Goal: Task Accomplishment & Management: Use online tool/utility

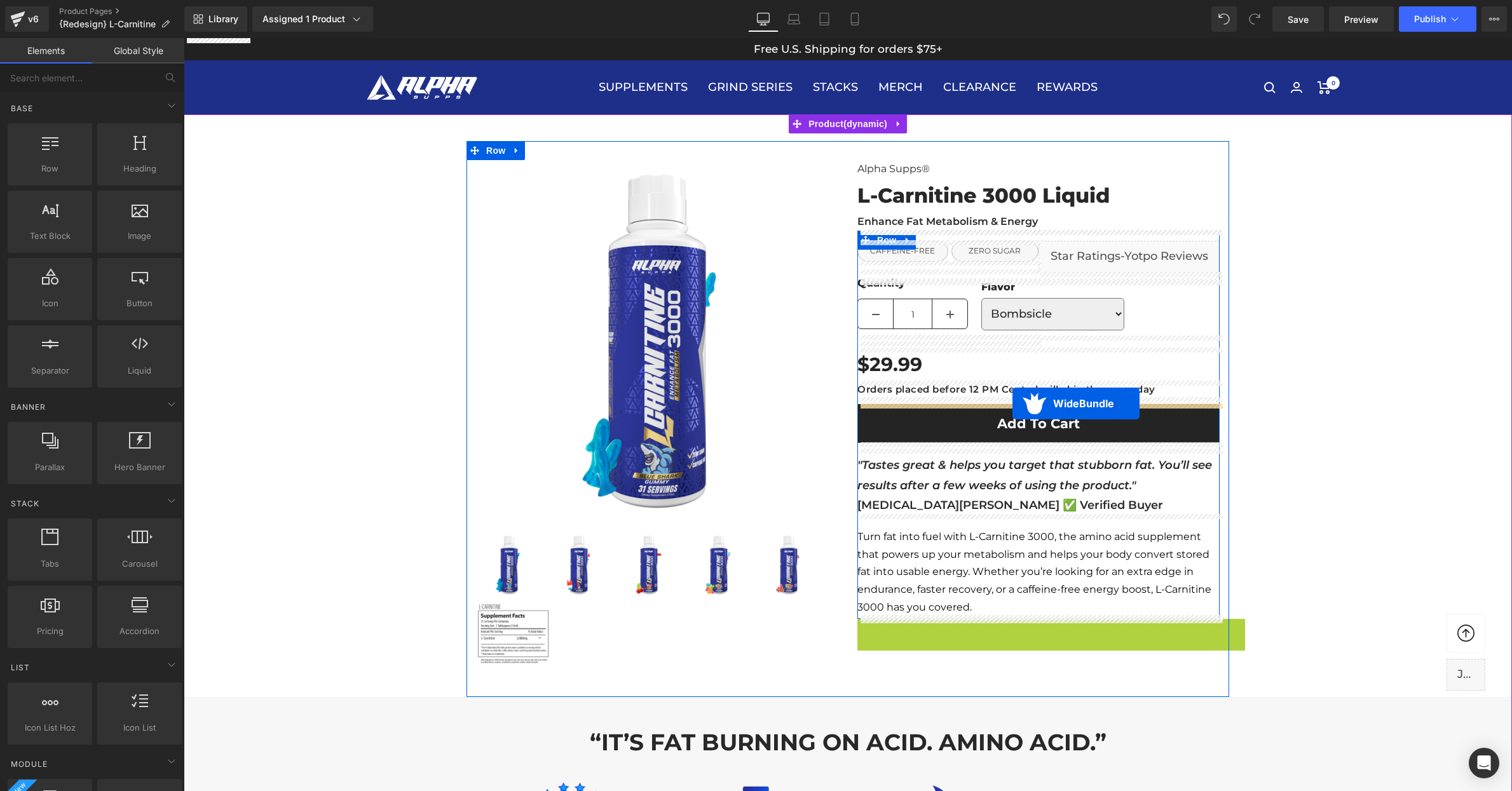
drag, startPoint x: 1046, startPoint y: 631, endPoint x: 1012, endPoint y: 404, distance: 229.5
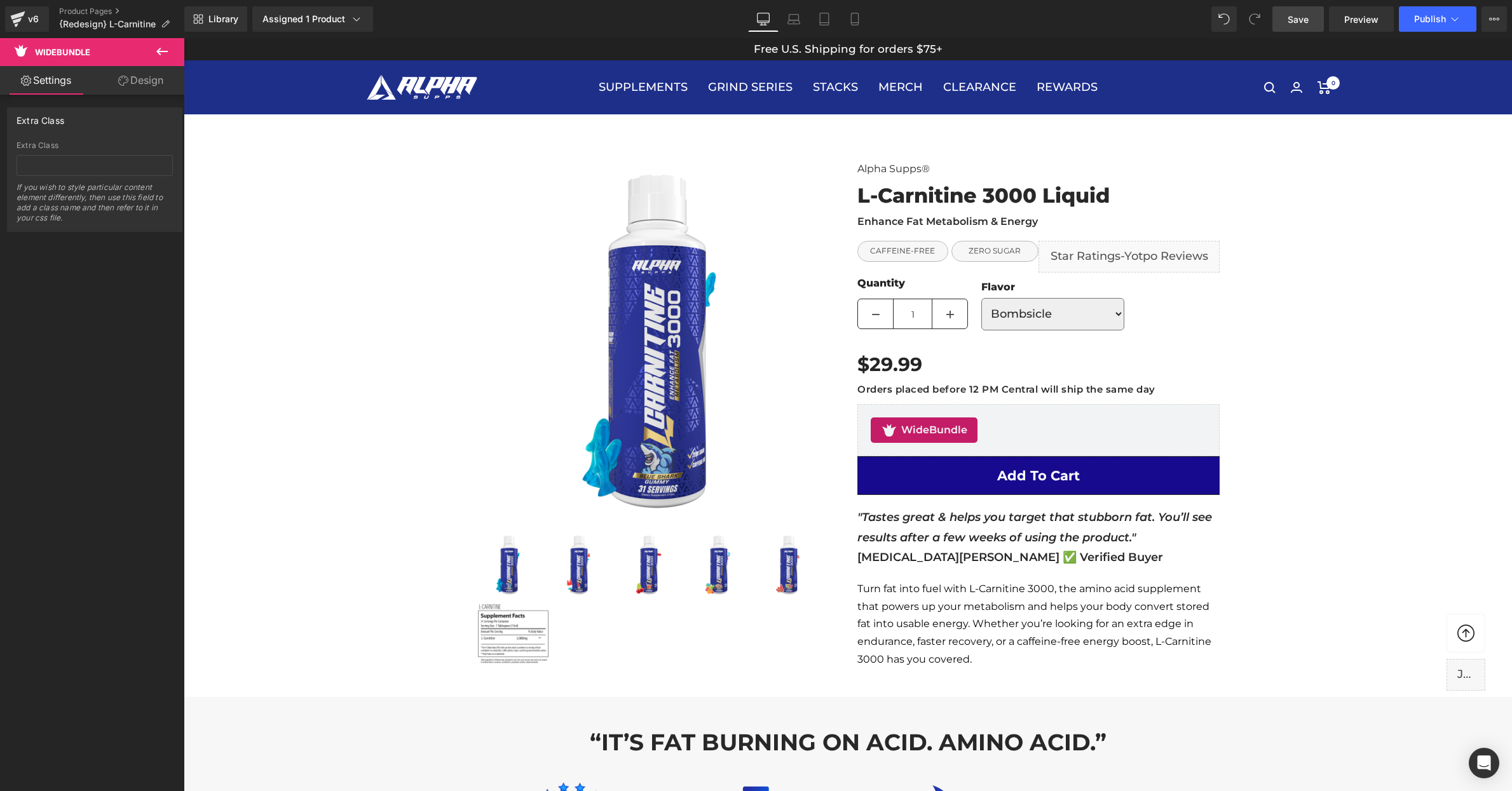
click at [1306, 19] on span "Save" at bounding box center [1298, 19] width 21 height 13
click at [1358, 17] on span "Preview" at bounding box center [1361, 19] width 34 height 13
click at [1415, 16] on span "Publish" at bounding box center [1430, 19] width 32 height 11
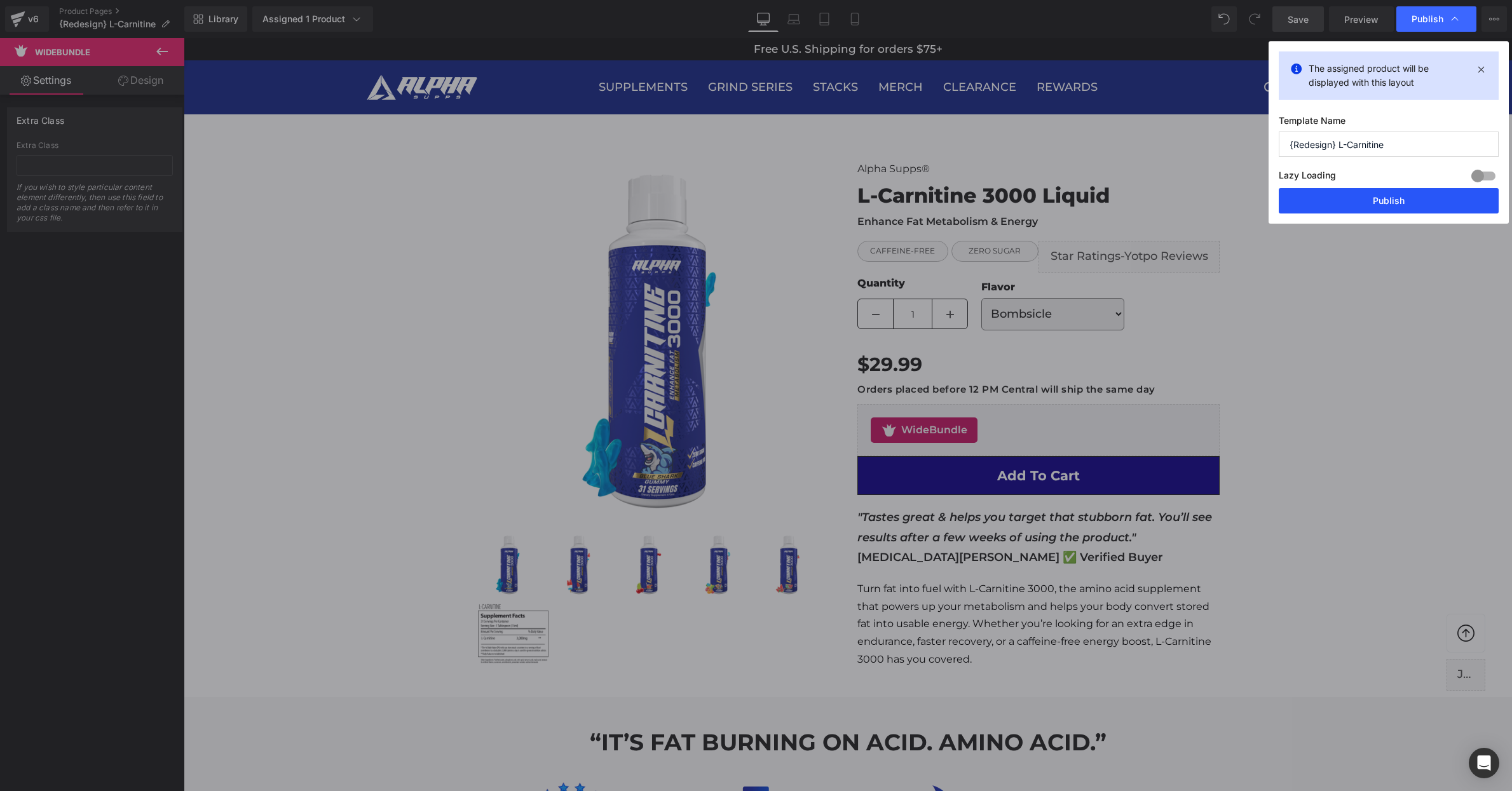
click at [1404, 201] on button "Publish" at bounding box center [1388, 200] width 220 height 26
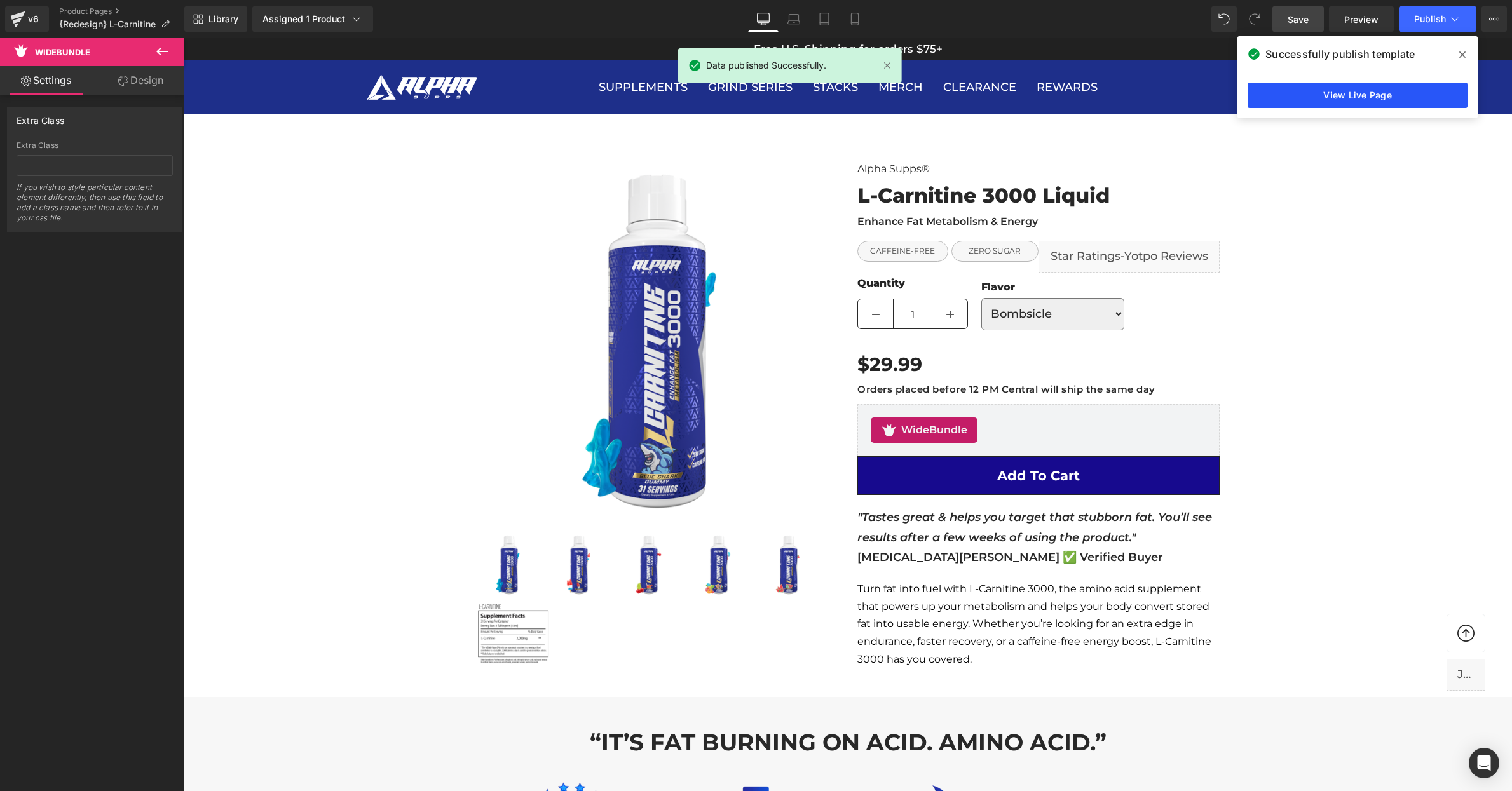
click at [1372, 96] on link "View Live Page" at bounding box center [1357, 95] width 220 height 26
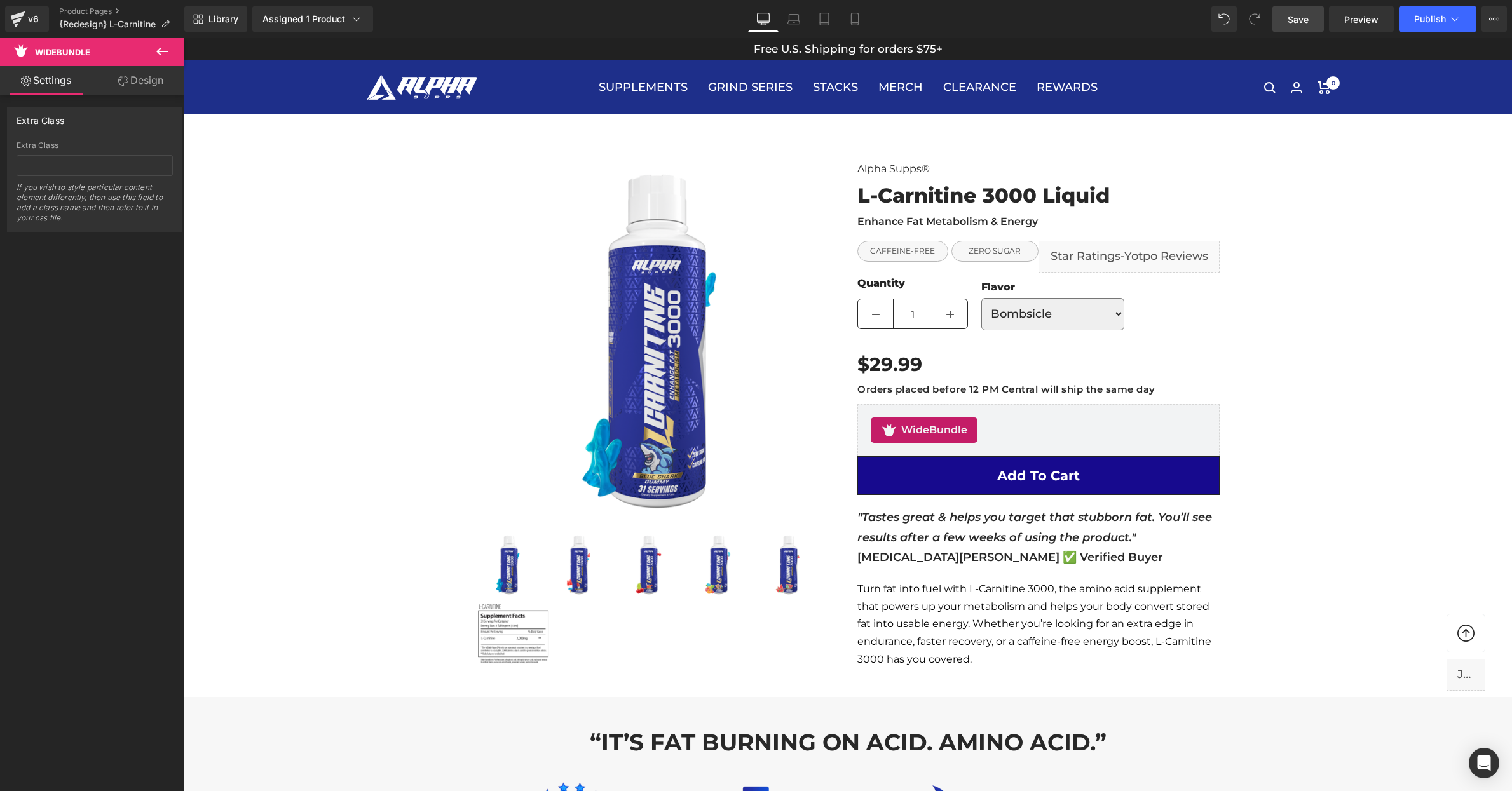
click at [158, 55] on icon at bounding box center [161, 51] width 15 height 15
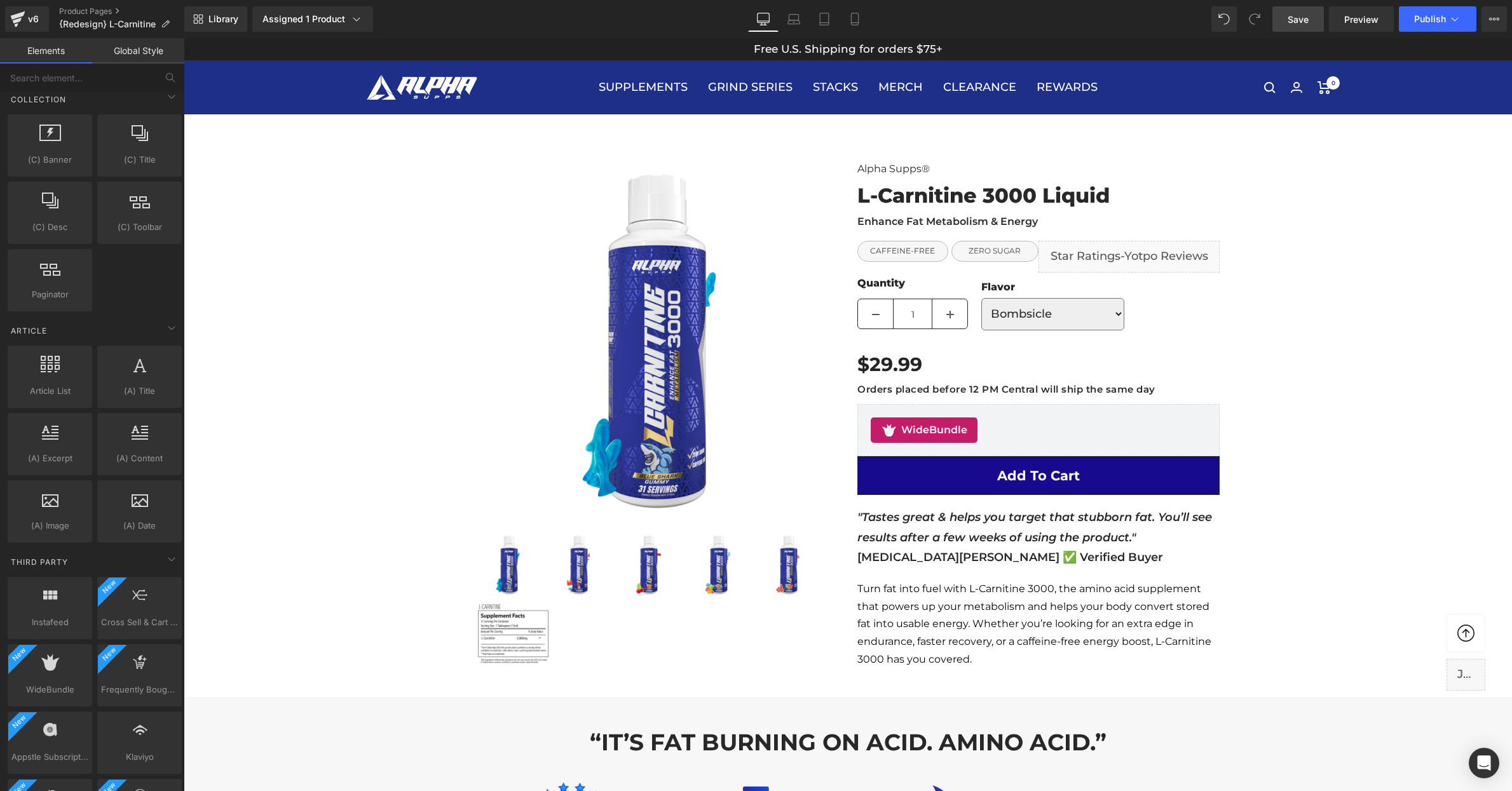
scroll to position [2424, 0]
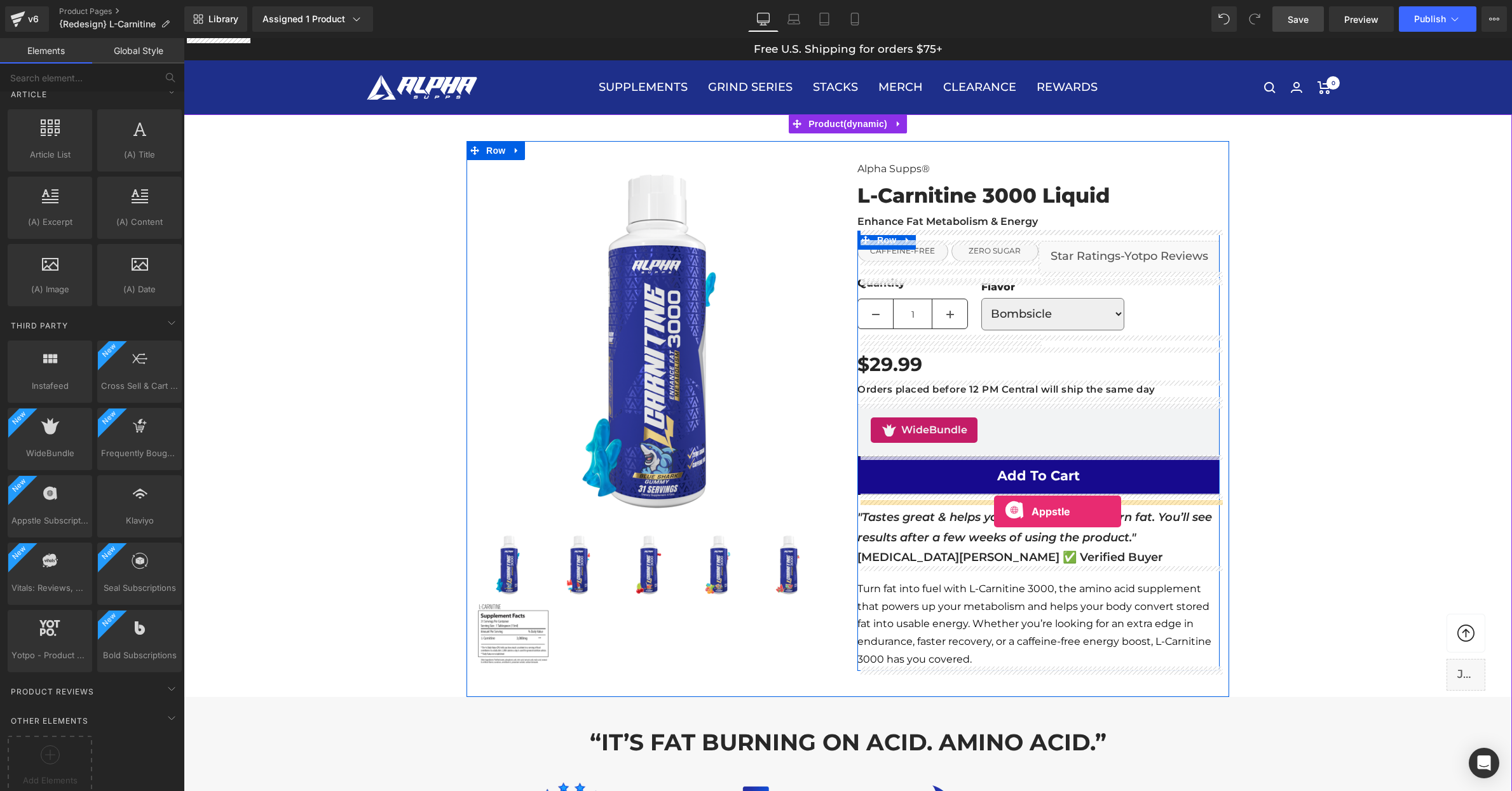
drag, startPoint x: 234, startPoint y: 534, endPoint x: 994, endPoint y: 511, distance: 760.3
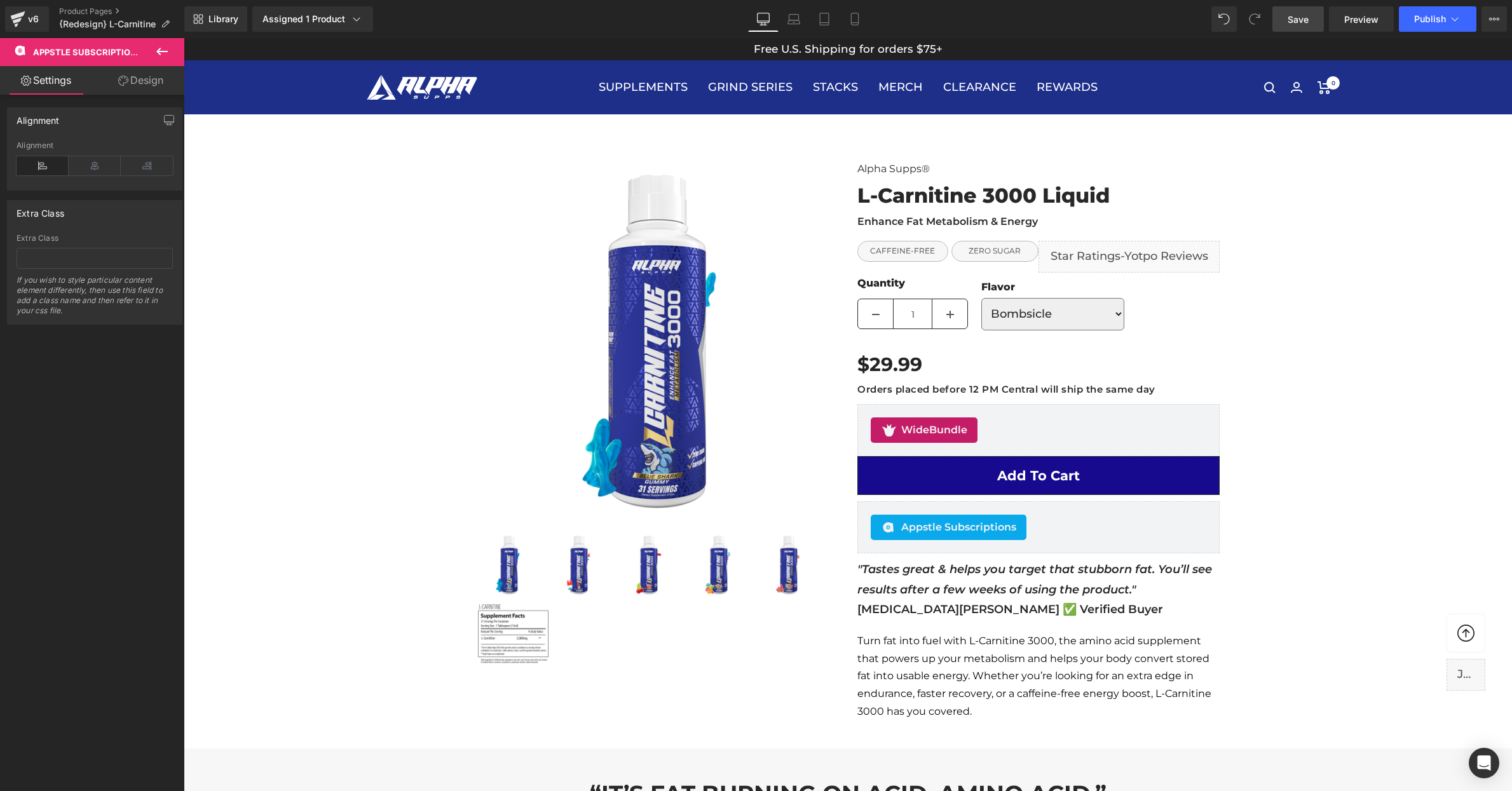
click at [1303, 17] on span "Save" at bounding box center [1298, 19] width 21 height 13
click at [1431, 33] on div "Library Assigned 1 Product Product Preview L-Carnitine 3000 Manage assigned pro…" at bounding box center [848, 19] width 1328 height 38
click at [1431, 28] on button "Publish" at bounding box center [1438, 19] width 78 height 26
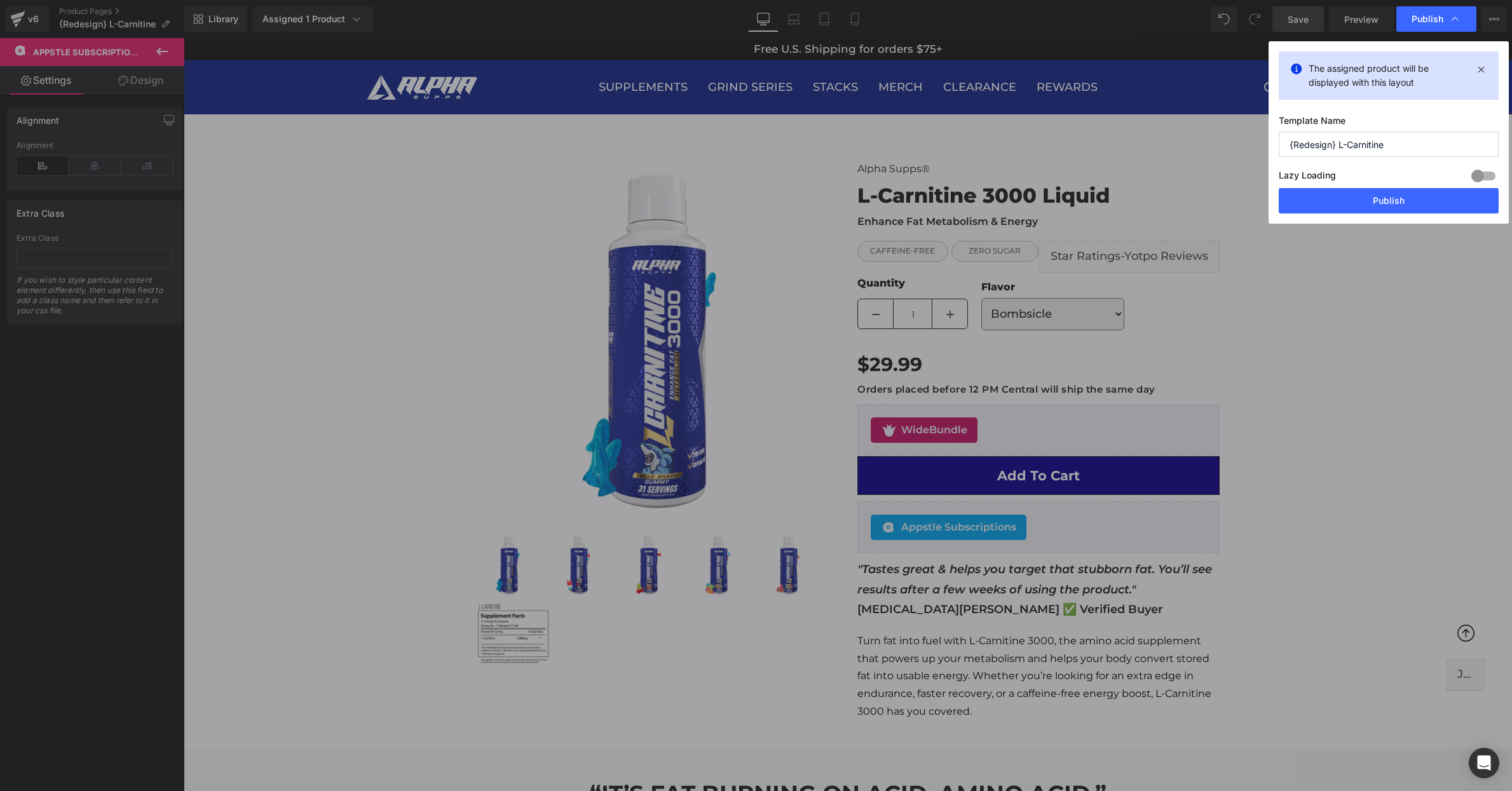
click at [1359, 215] on div "The assigned product will be displayed with this layout Template Name {Redesign…" at bounding box center [1389, 132] width 240 height 183
click at [1366, 204] on button "Publish" at bounding box center [1388, 200] width 220 height 26
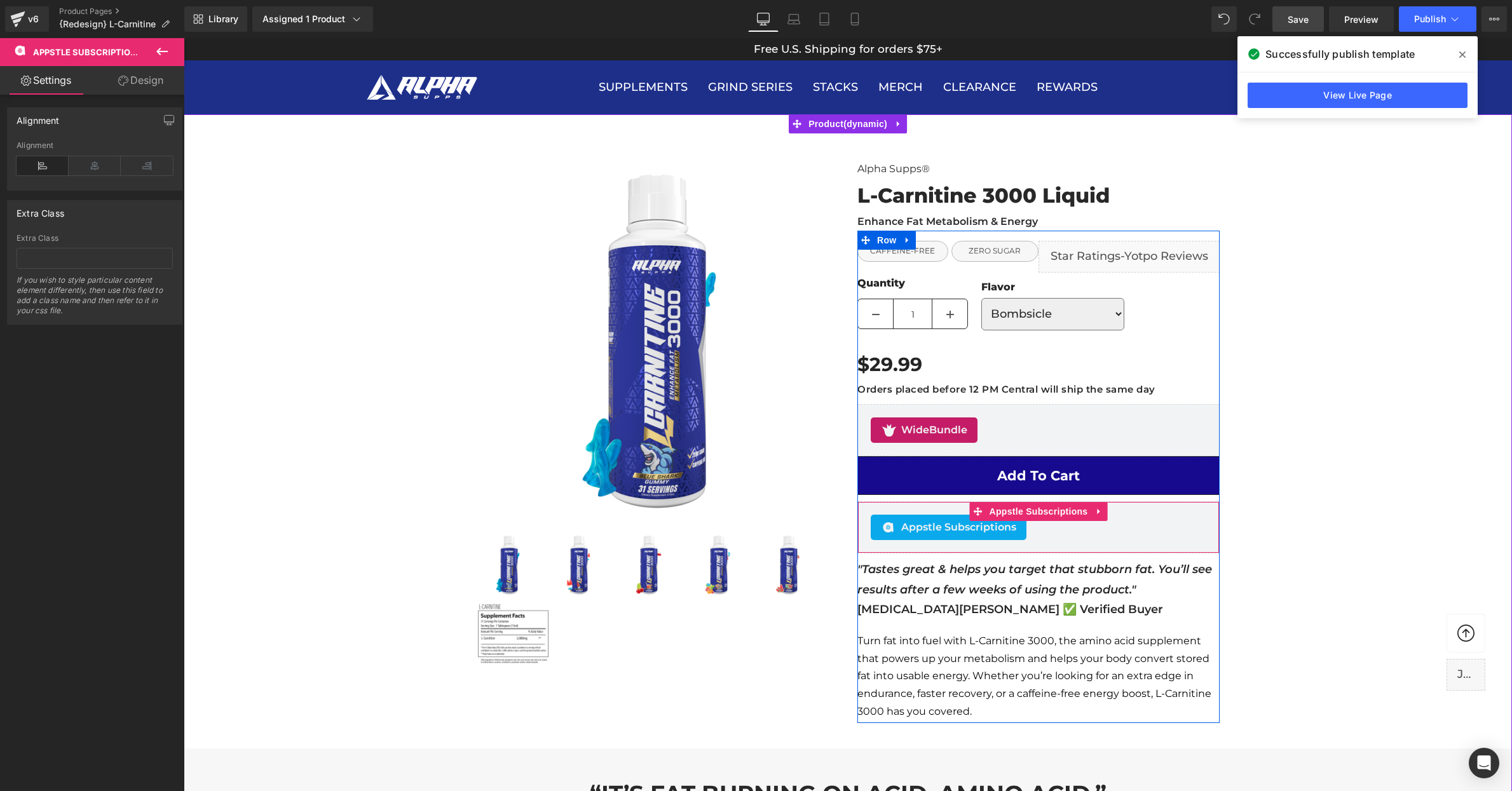
click at [1186, 517] on div "Appstle Subscriptions" at bounding box center [1039, 527] width 336 height 26
click at [1103, 508] on icon at bounding box center [1099, 511] width 9 height 10
click at [1107, 509] on icon at bounding box center [1107, 511] width 9 height 10
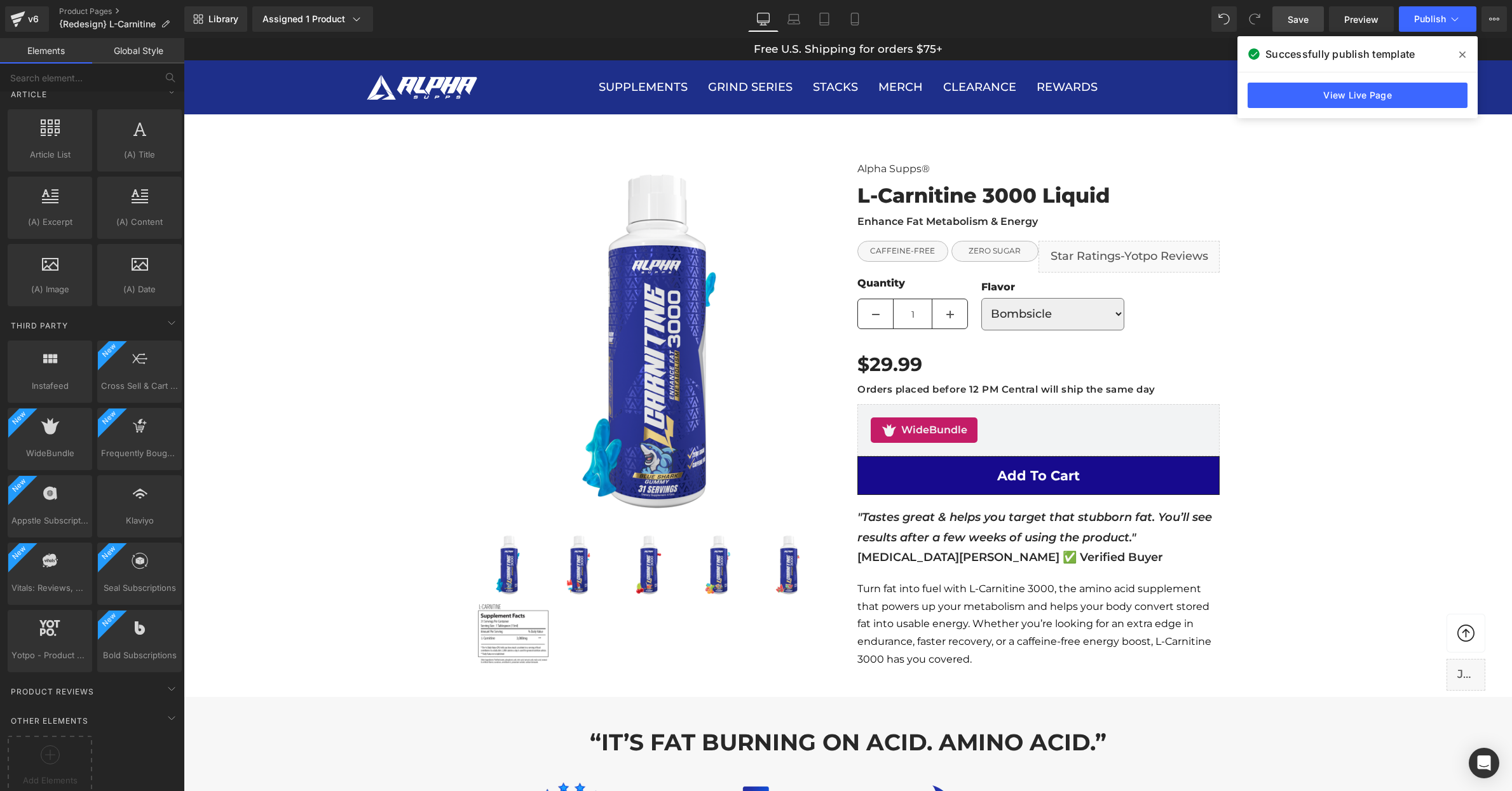
click at [1311, 23] on link "Save" at bounding box center [1298, 19] width 51 height 26
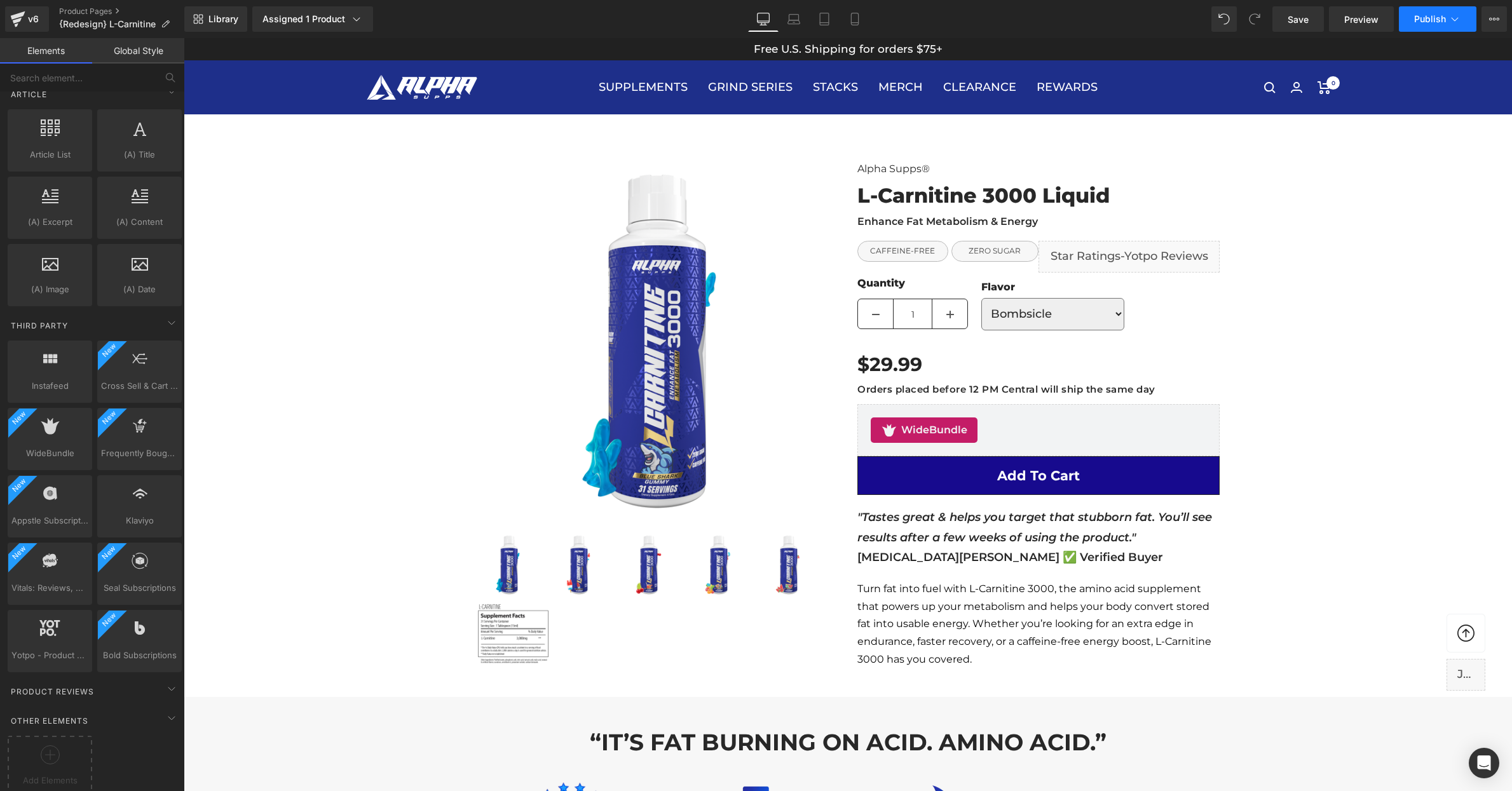
click at [1433, 24] on button "Publish" at bounding box center [1438, 19] width 78 height 26
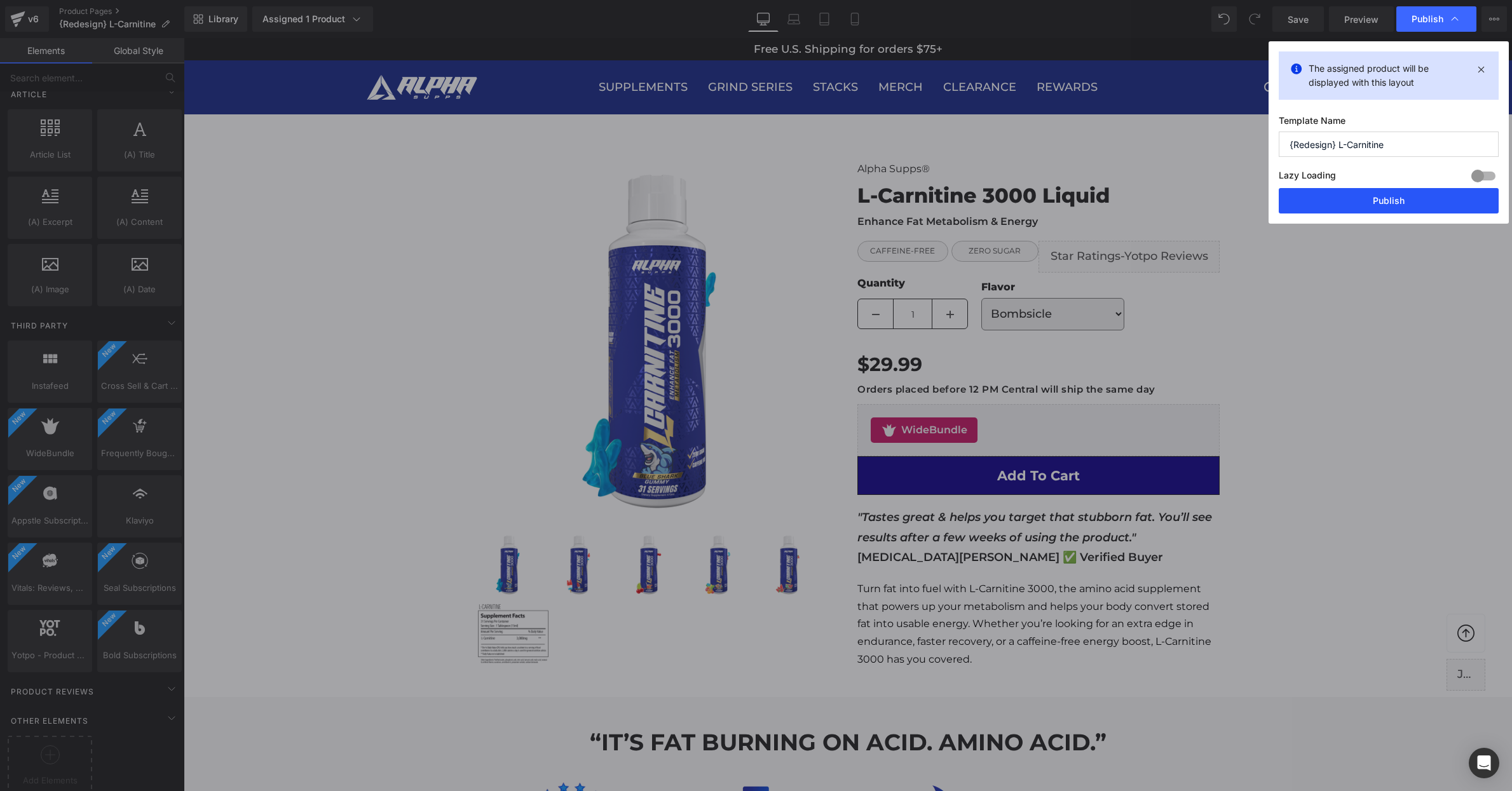
click at [1387, 197] on button "Publish" at bounding box center [1388, 200] width 220 height 26
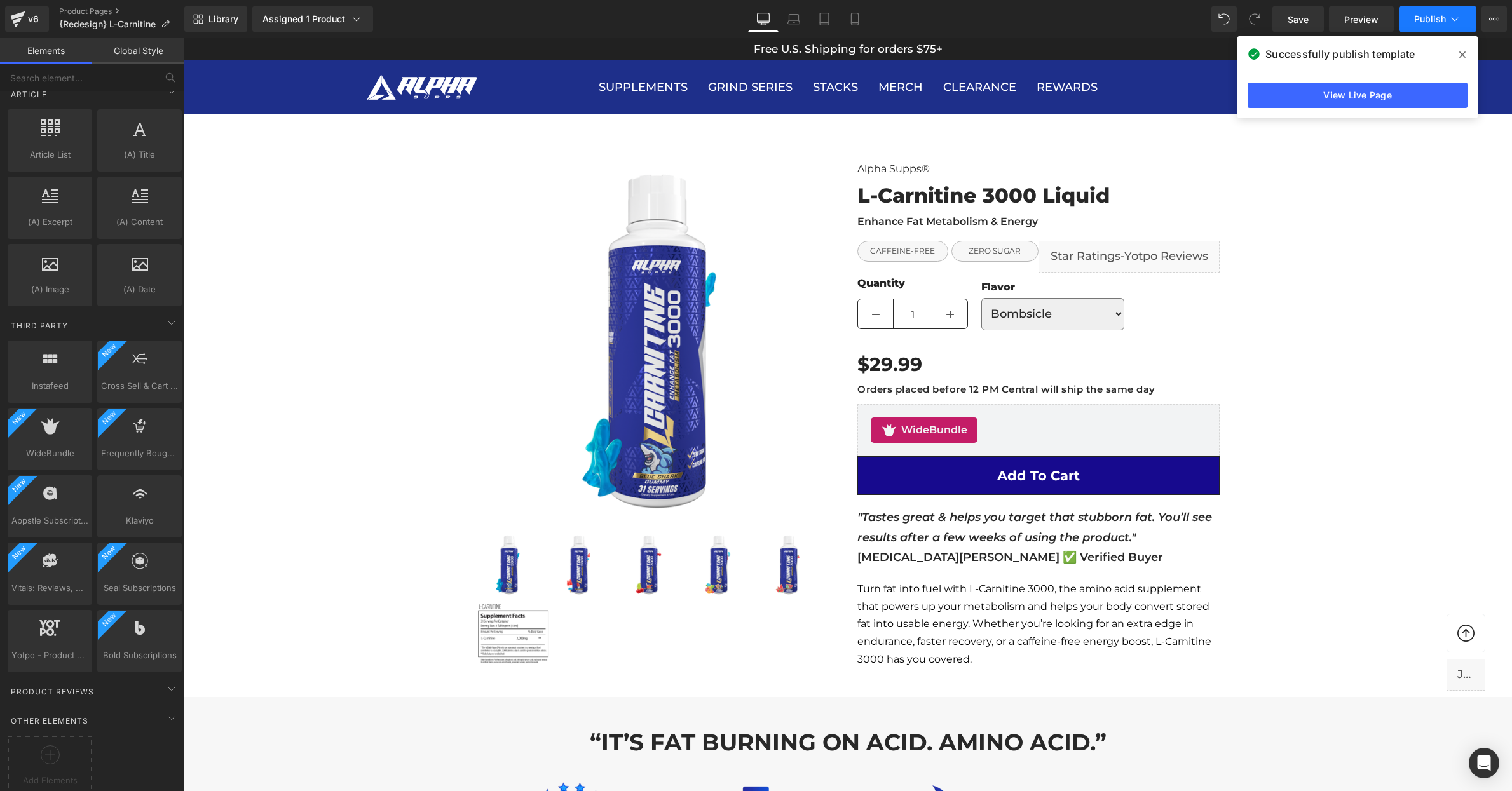
click at [1421, 24] on span "Publish" at bounding box center [1430, 19] width 32 height 11
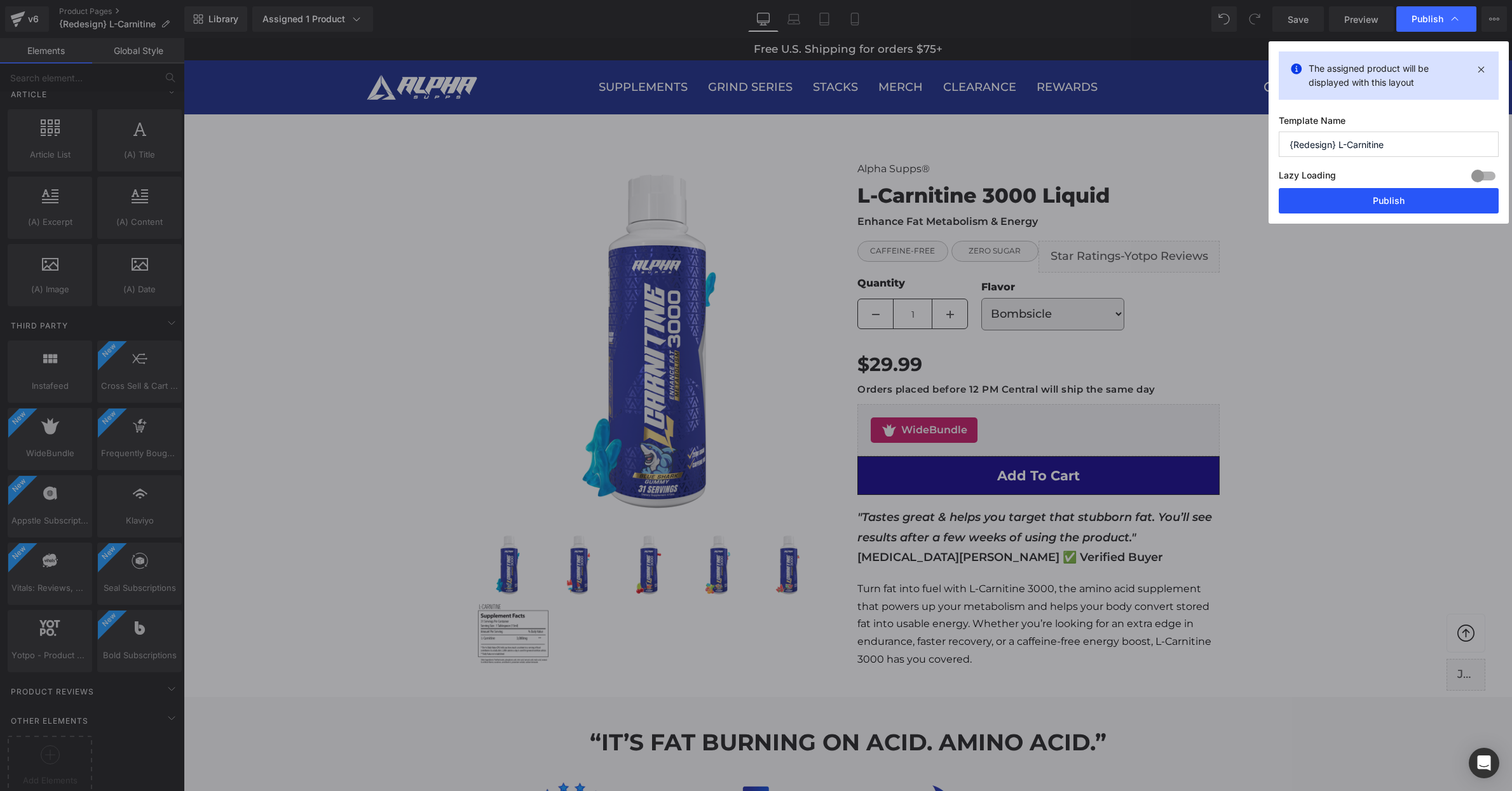
click at [1378, 199] on button "Publish" at bounding box center [1388, 200] width 220 height 26
